Goal: Check status: Check status

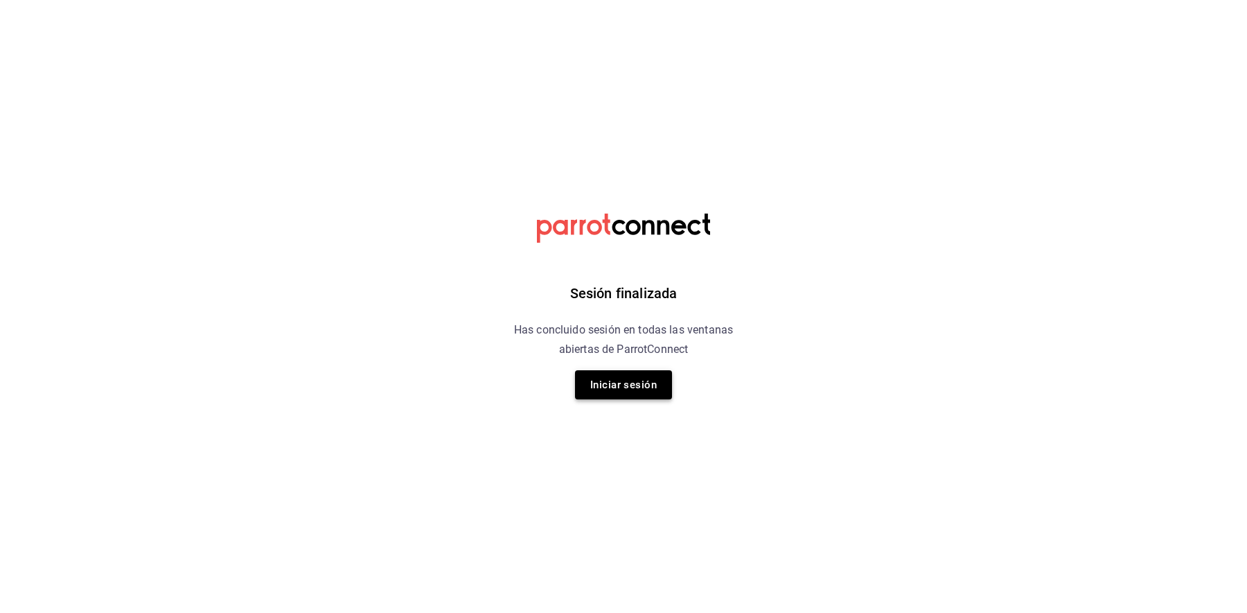
click at [667, 378] on button "Iniciar sesión" at bounding box center [623, 384] width 97 height 29
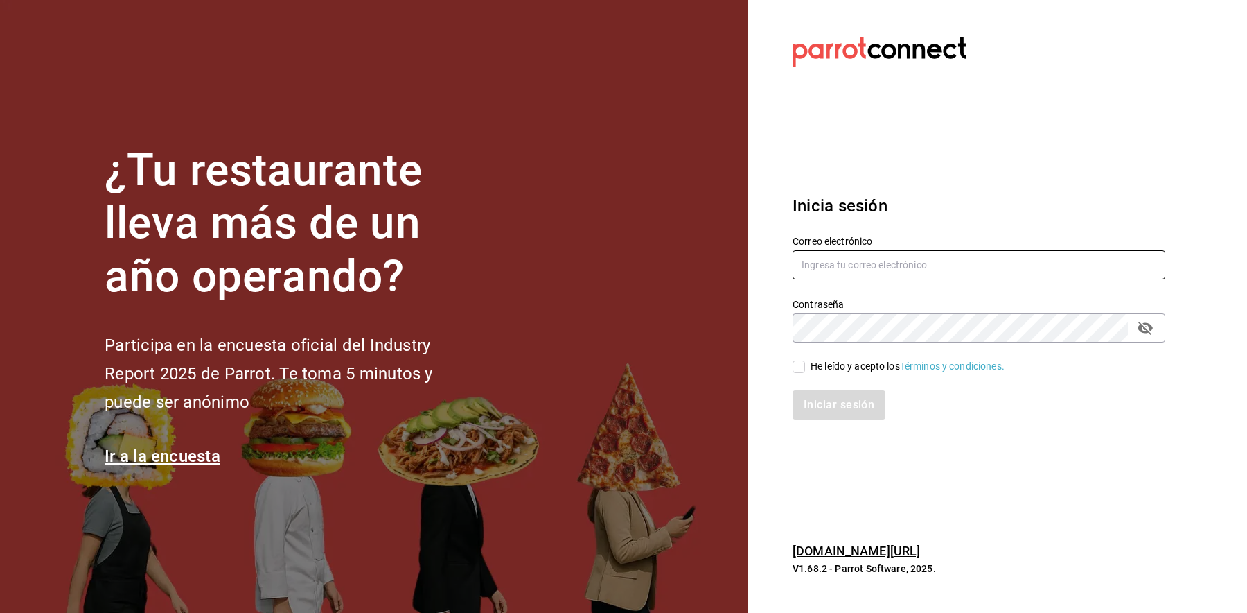
type input "[EMAIL_ADDRESS][DOMAIN_NAME]"
click at [800, 355] on div "He leído y acepto los Términos y condiciones." at bounding box center [970, 358] width 389 height 32
click at [799, 365] on input "He leído y acepto los Términos y condiciones." at bounding box center [799, 366] width 12 height 12
checkbox input "true"
click at [829, 407] on button "Iniciar sesión" at bounding box center [840, 404] width 94 height 29
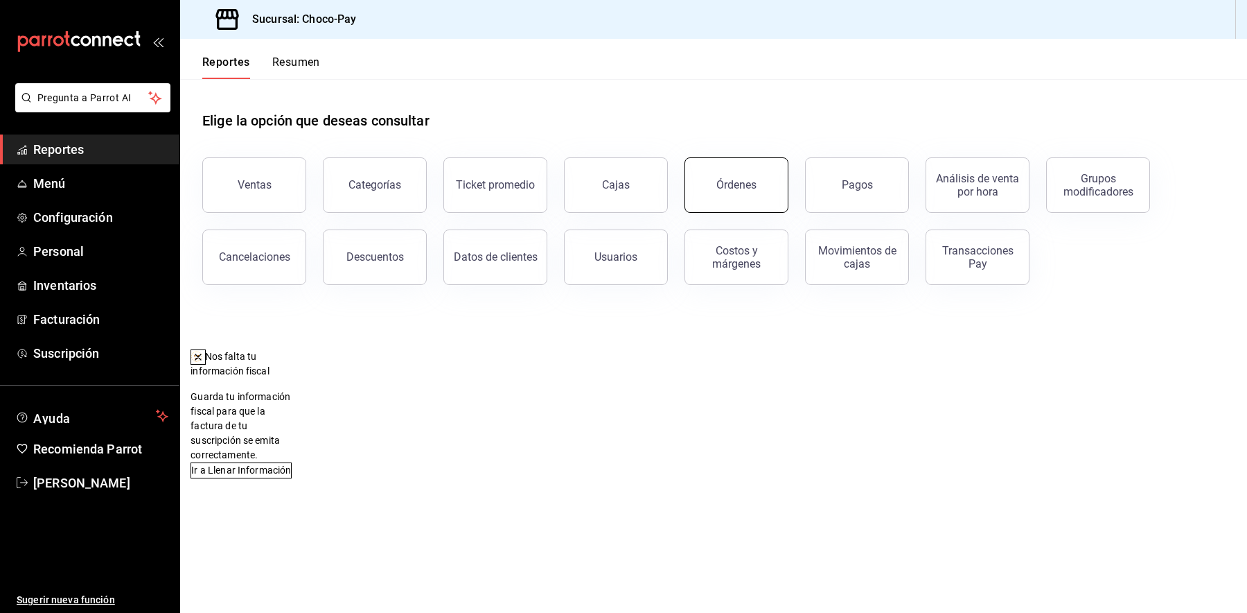
click at [735, 198] on button "Órdenes" at bounding box center [737, 184] width 104 height 55
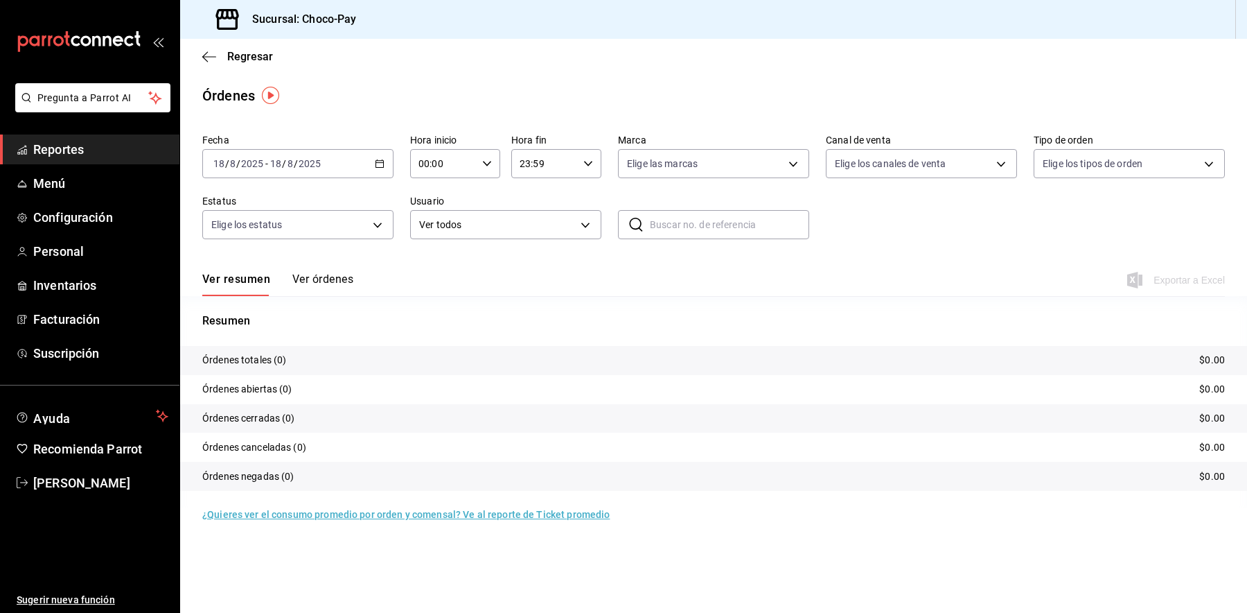
click at [350, 279] on button "Ver órdenes" at bounding box center [322, 284] width 61 height 24
